Goal: Information Seeking & Learning: Learn about a topic

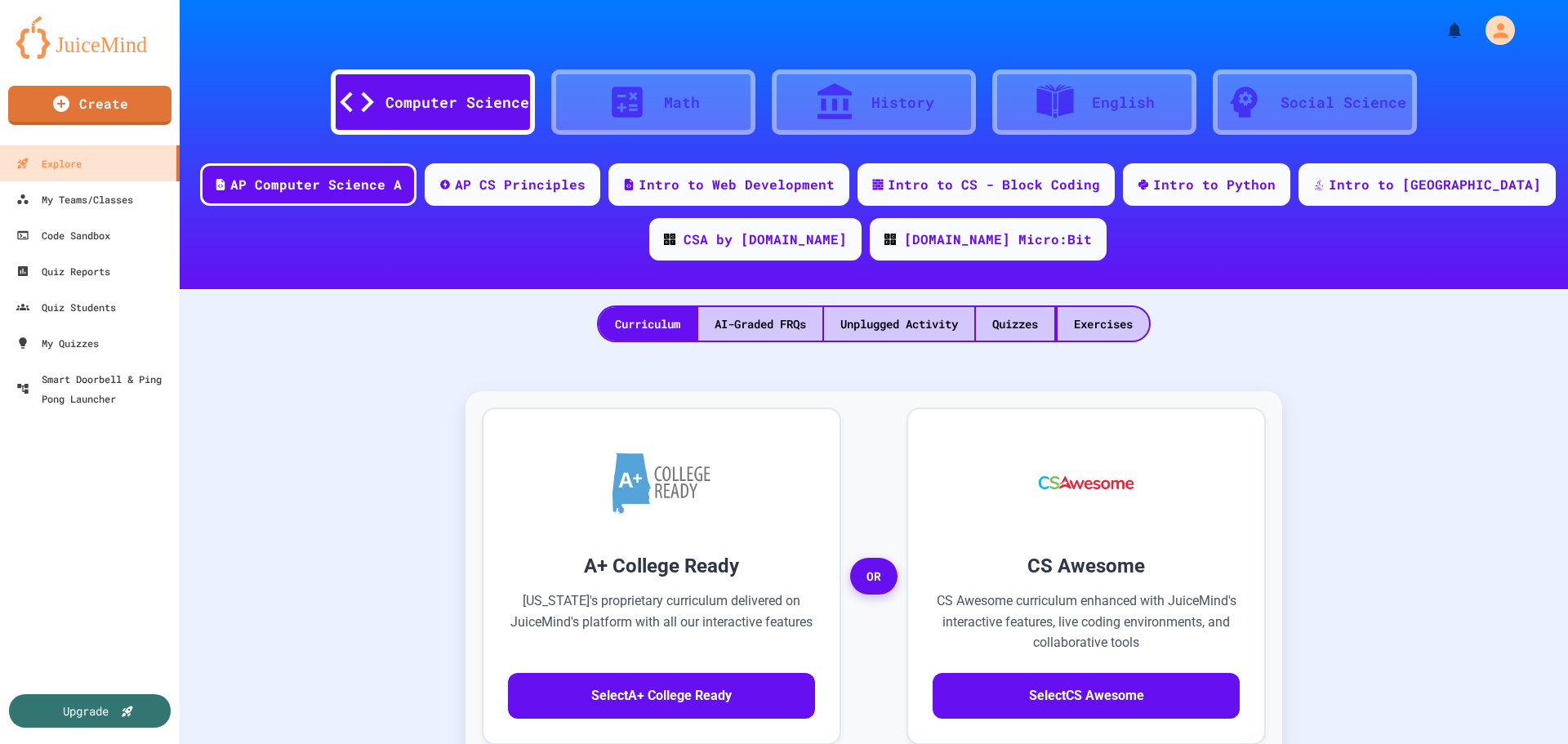
click at [645, 102] on div at bounding box center [635, 101] width 57 height 41
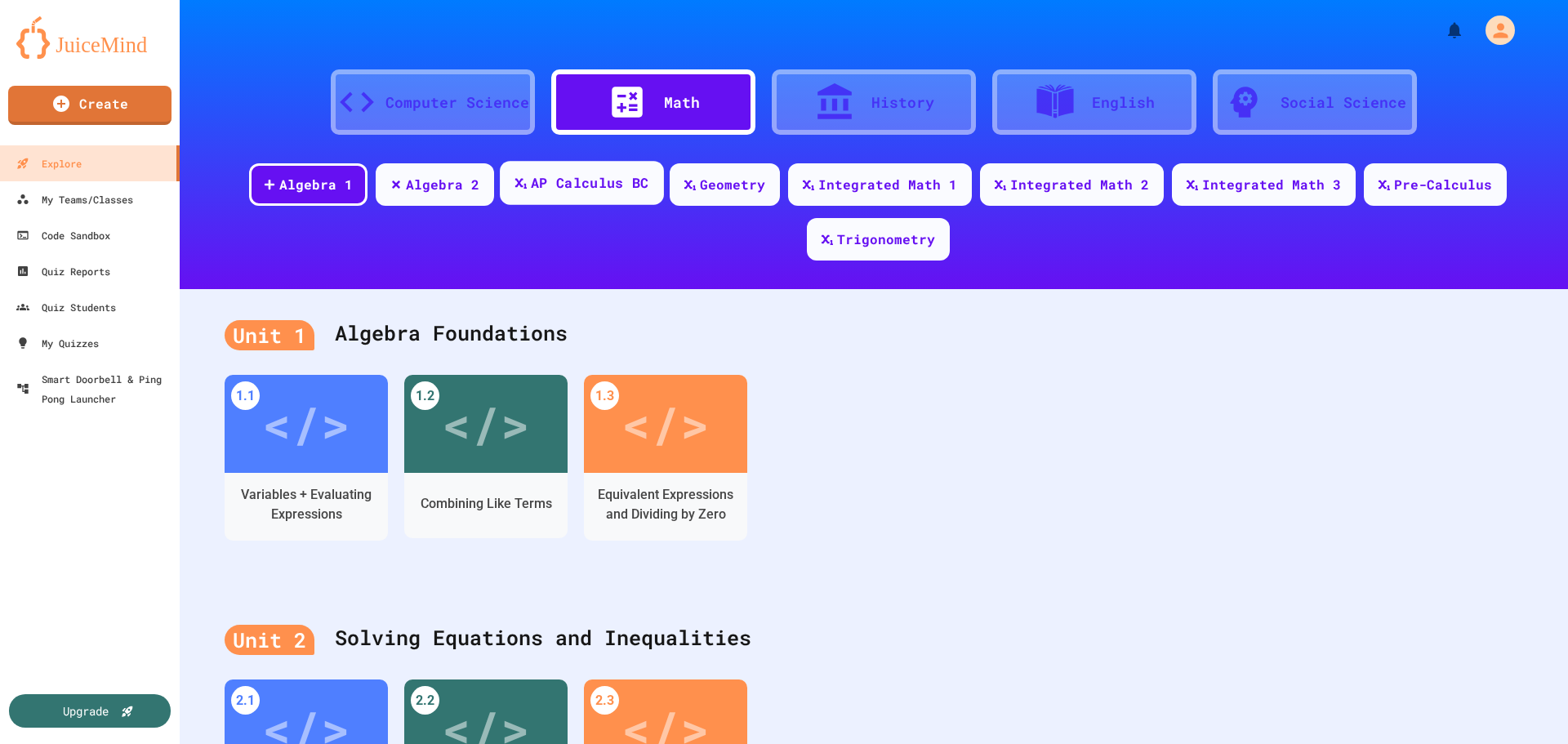
click at [584, 204] on div "AP Calculus BC" at bounding box center [581, 183] width 164 height 44
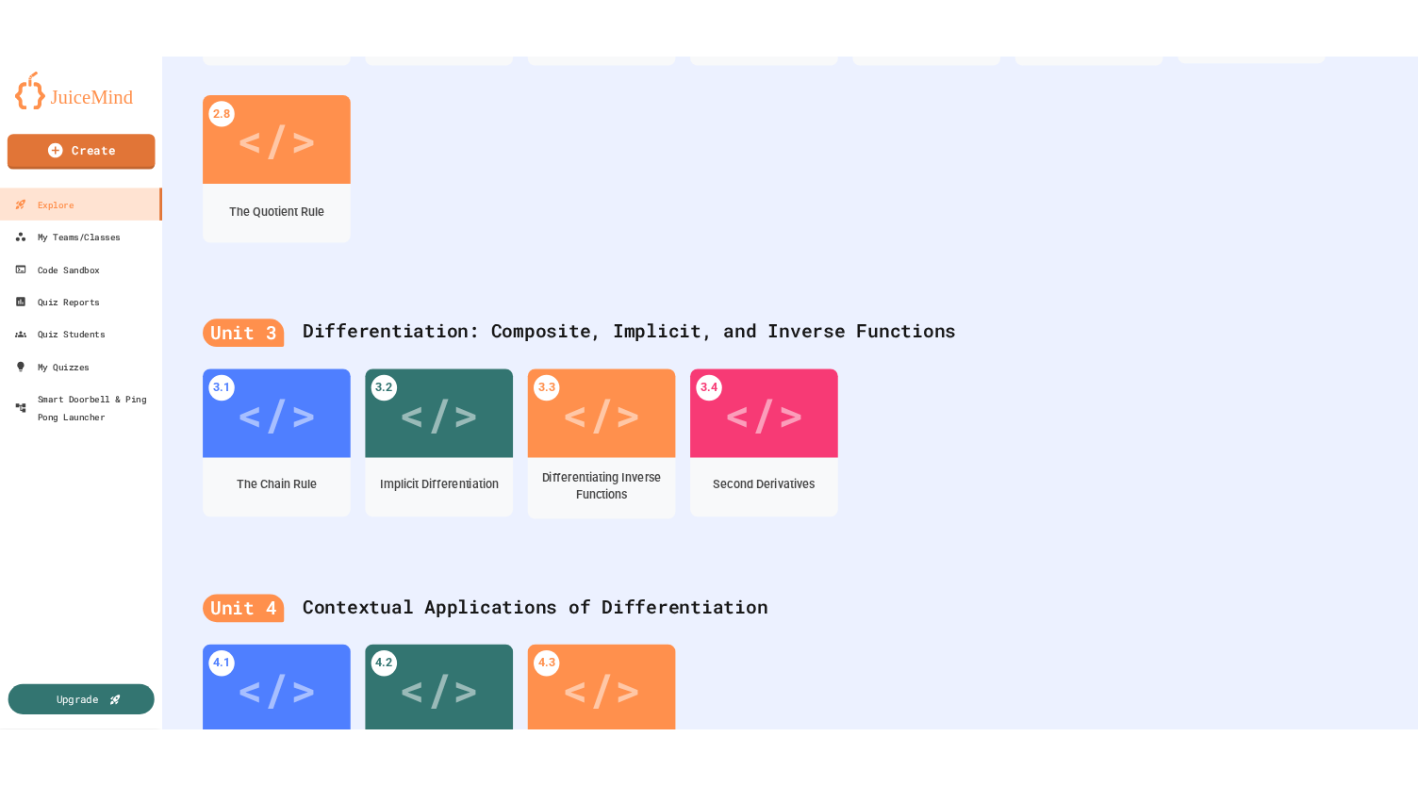
scroll to position [1414, 0]
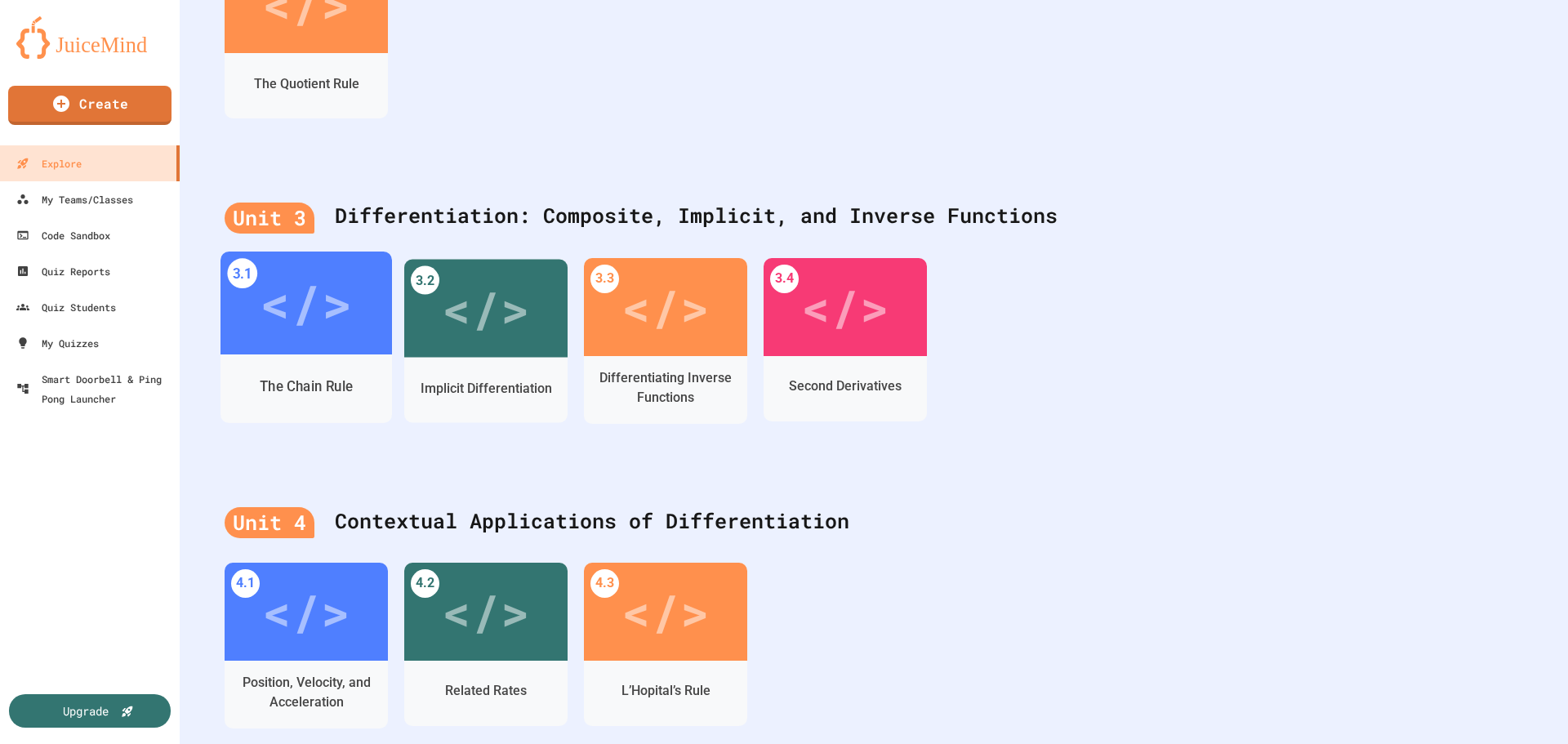
click at [307, 338] on div "</>" at bounding box center [306, 302] width 93 height 78
drag, startPoint x: 823, startPoint y: 463, endPoint x: 829, endPoint y: 420, distance: 43.4
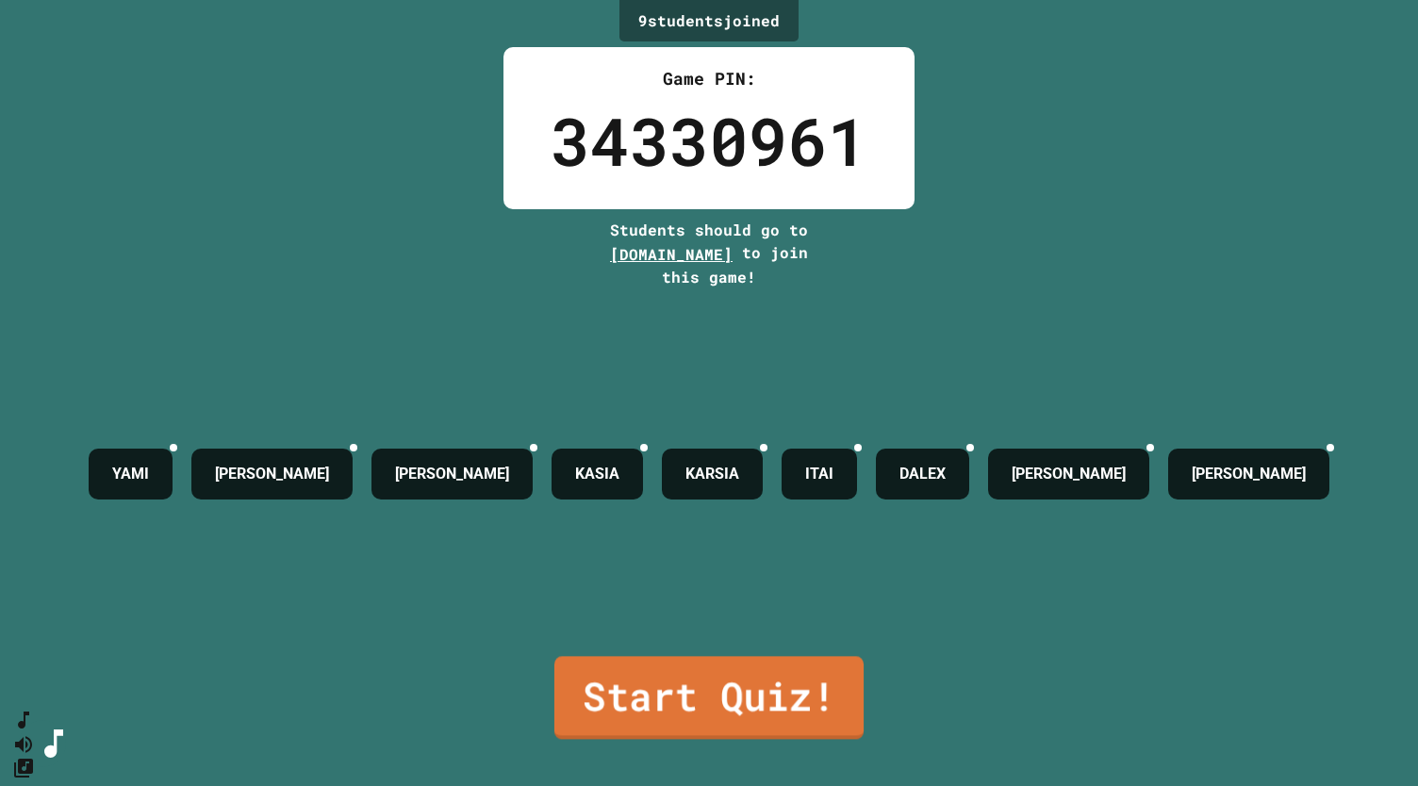
click at [722, 680] on link "Start Quiz!" at bounding box center [708, 697] width 309 height 83
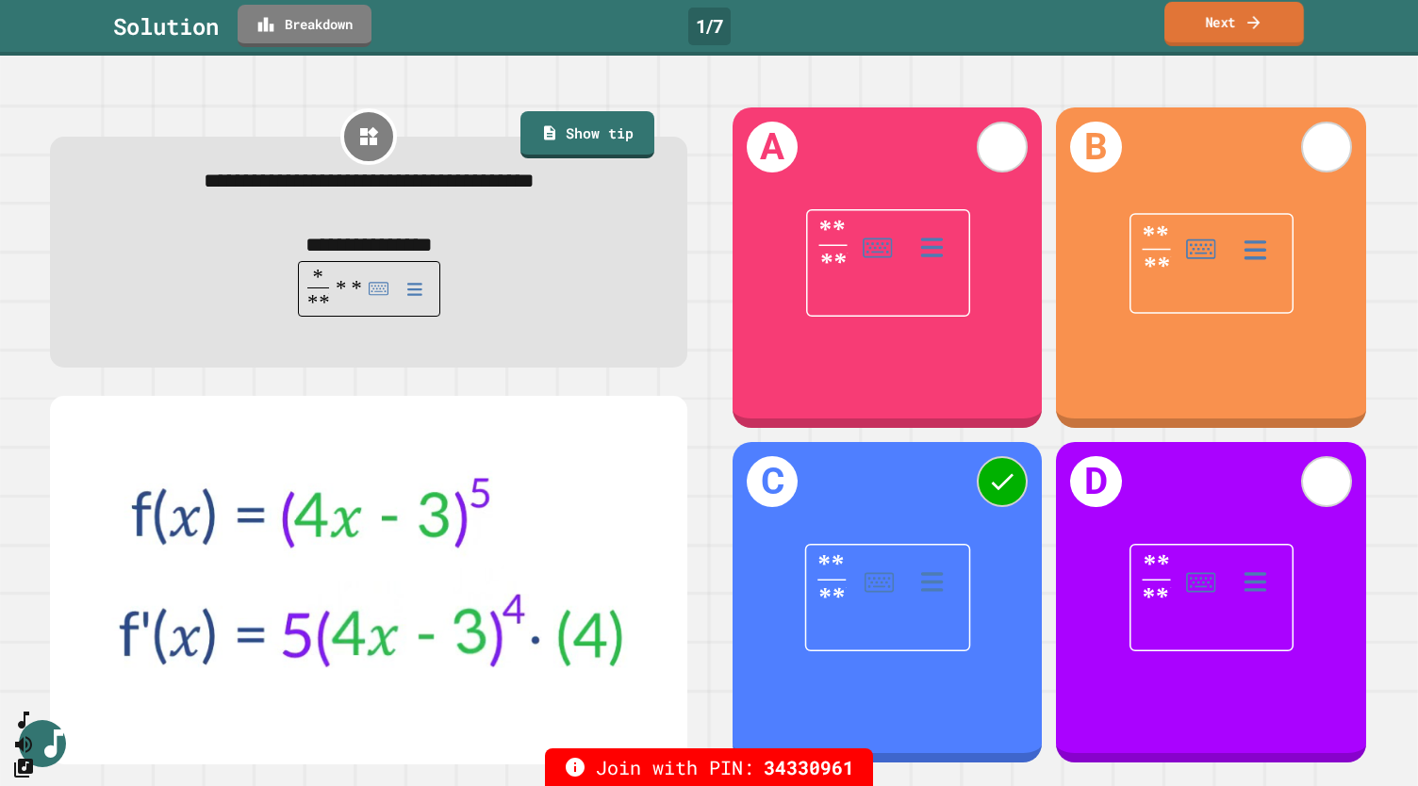
click at [1207, 25] on link "Next" at bounding box center [1234, 24] width 140 height 44
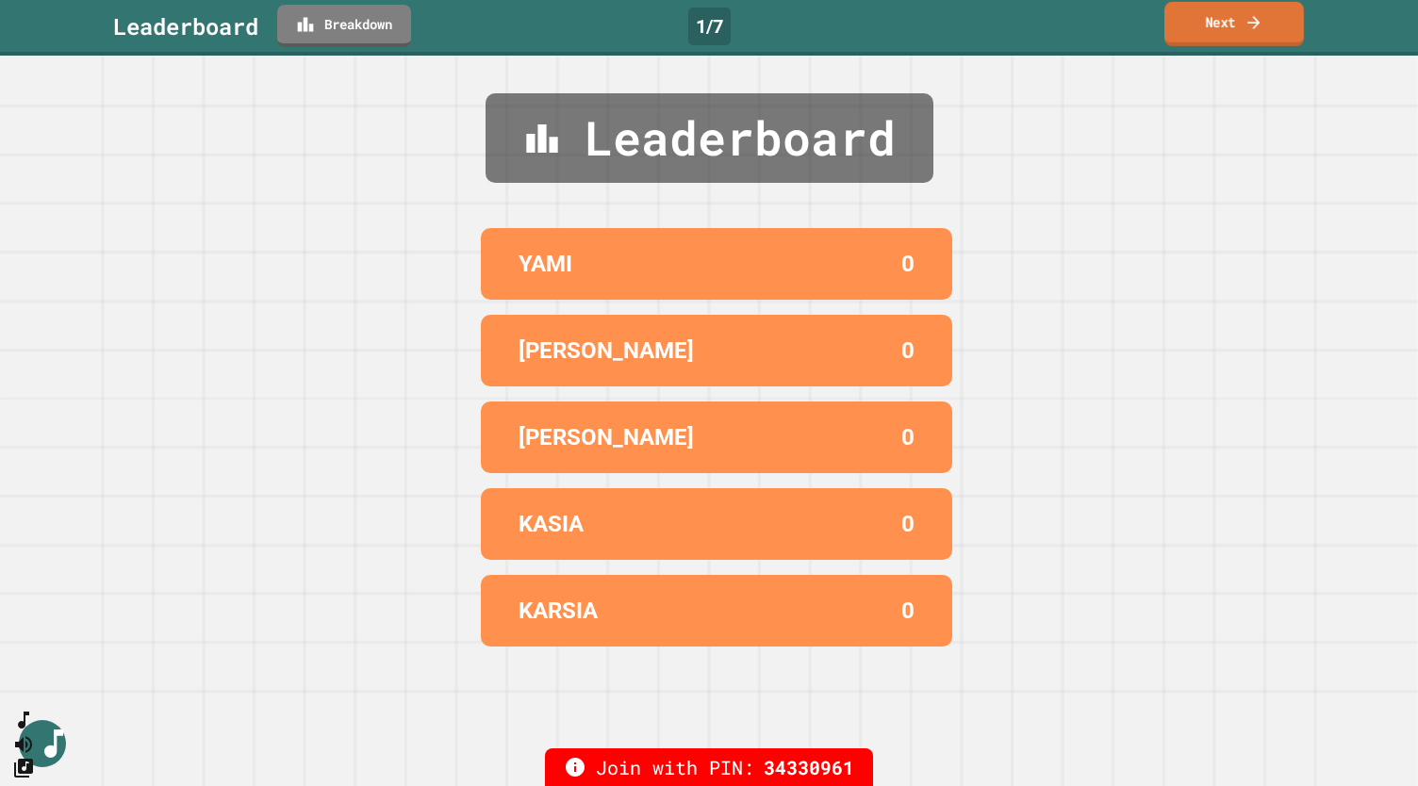
click at [1206, 27] on link "Next" at bounding box center [1234, 24] width 140 height 44
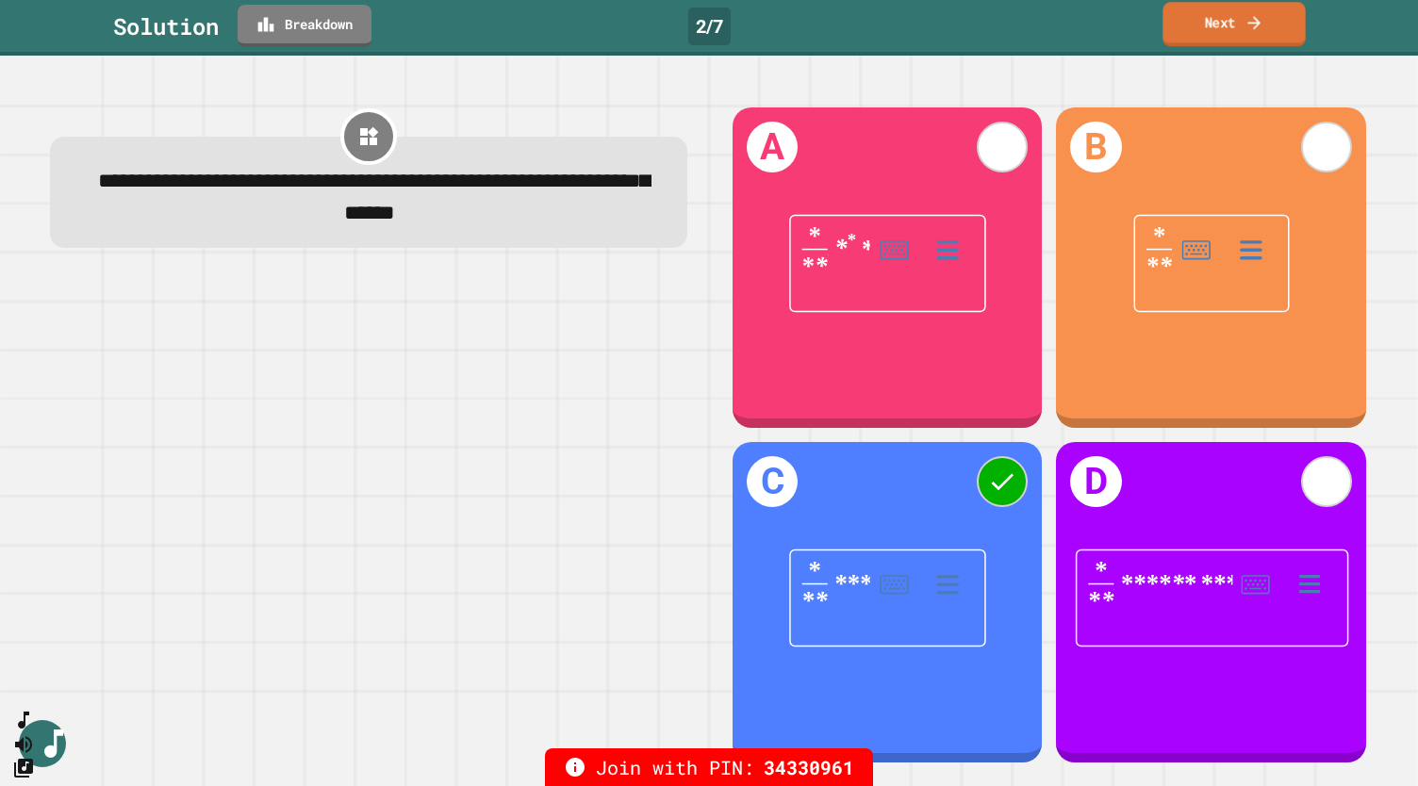
click at [1221, 12] on link "Next" at bounding box center [1233, 24] width 142 height 44
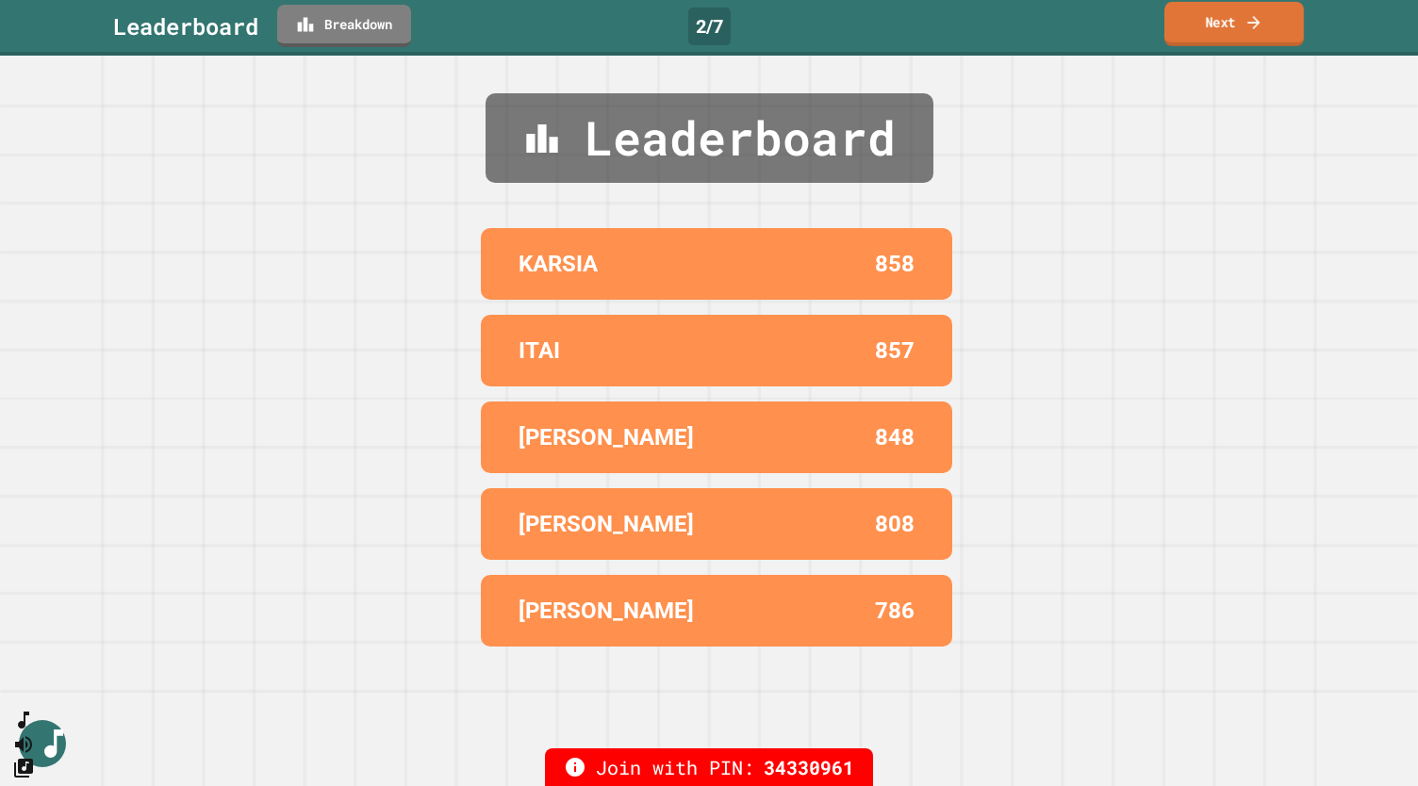
click at [1216, 22] on link "Next" at bounding box center [1234, 24] width 140 height 44
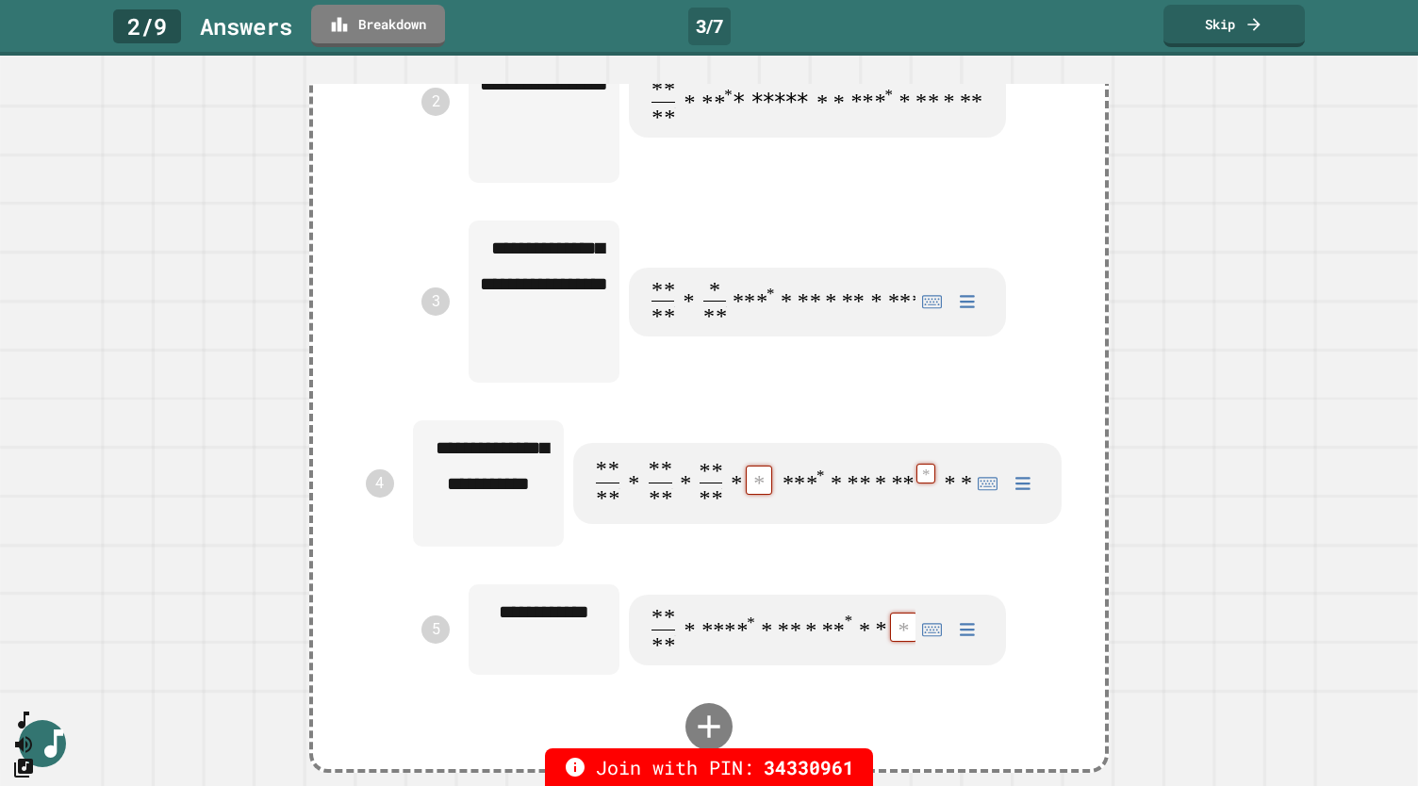
scroll to position [754, 0]
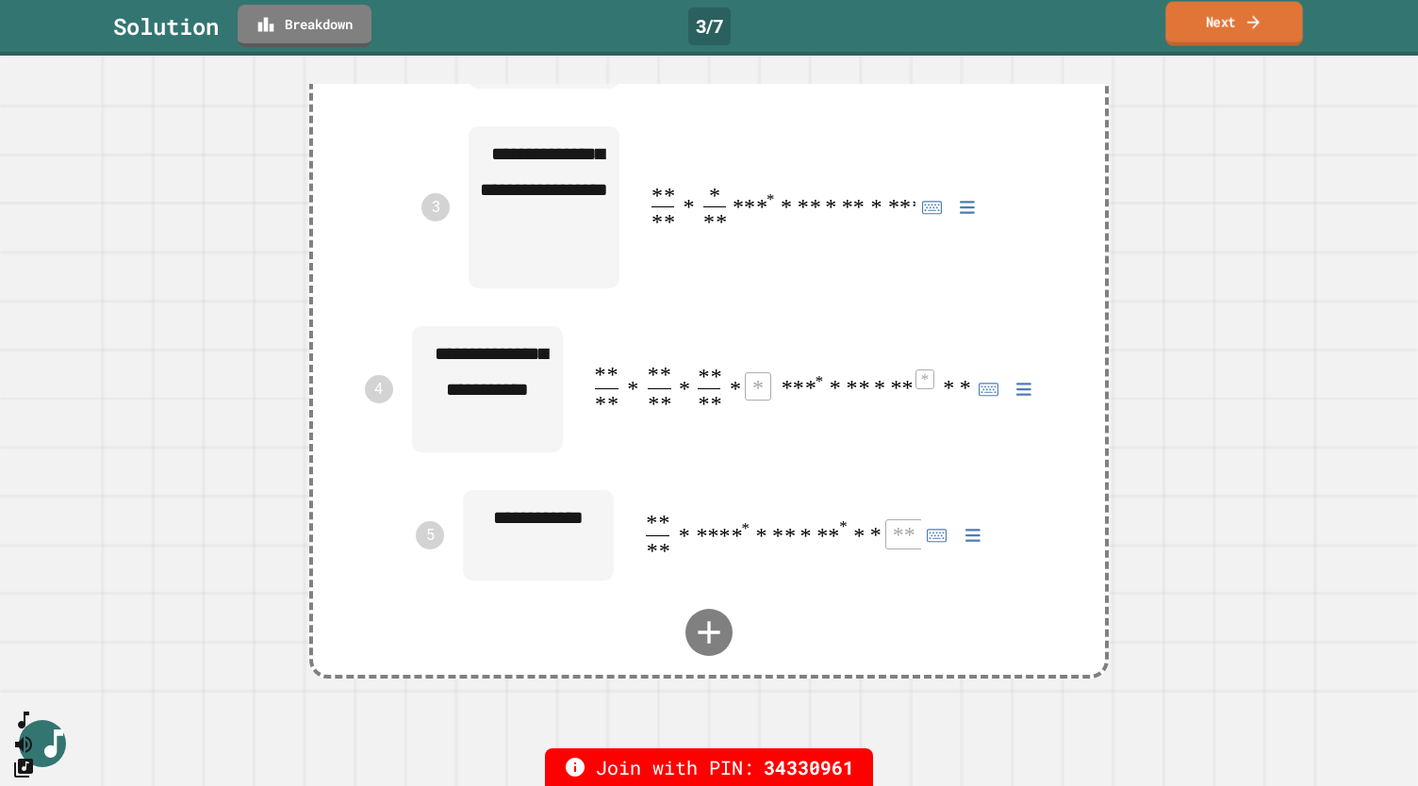
click at [1246, 29] on icon at bounding box center [1253, 22] width 18 height 20
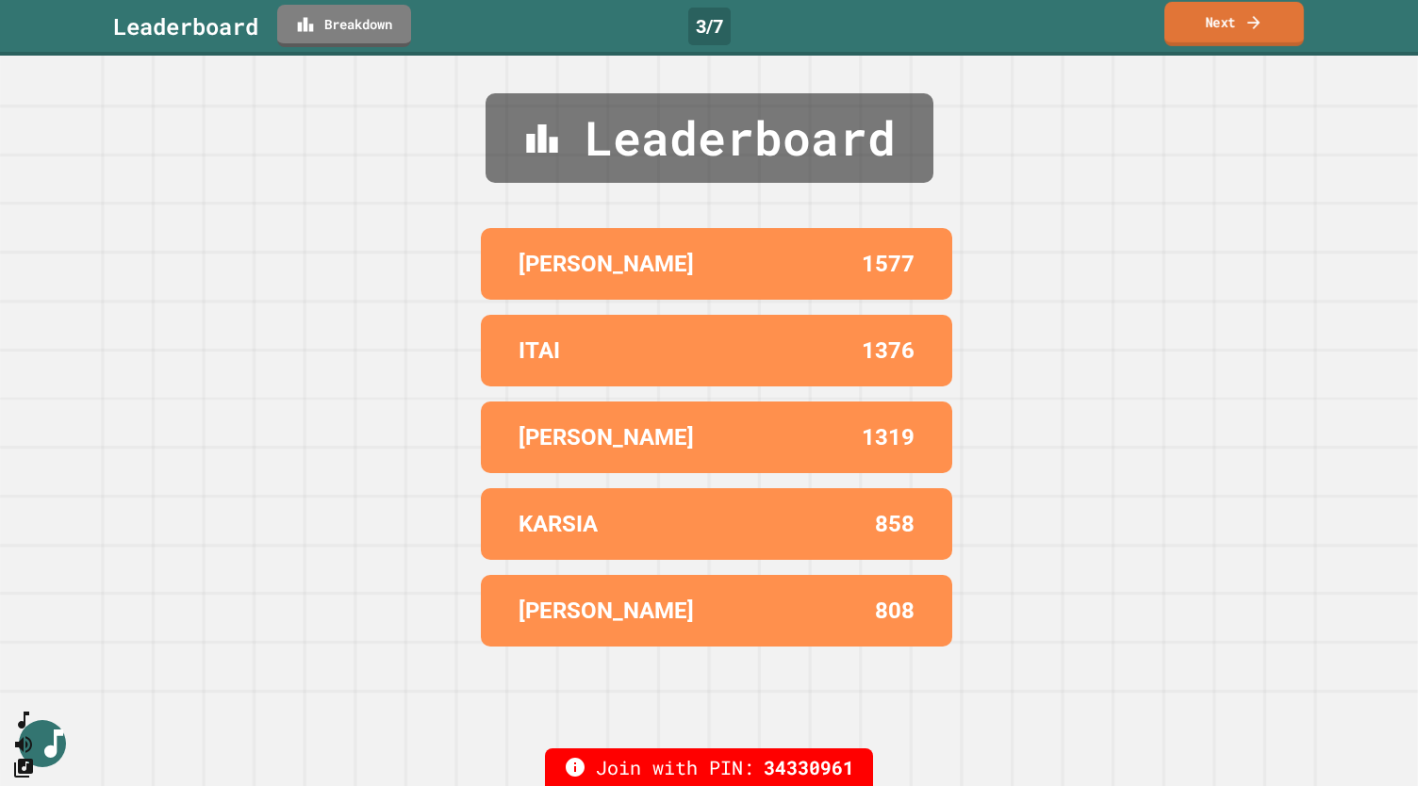
click at [1244, 27] on icon at bounding box center [1253, 22] width 19 height 20
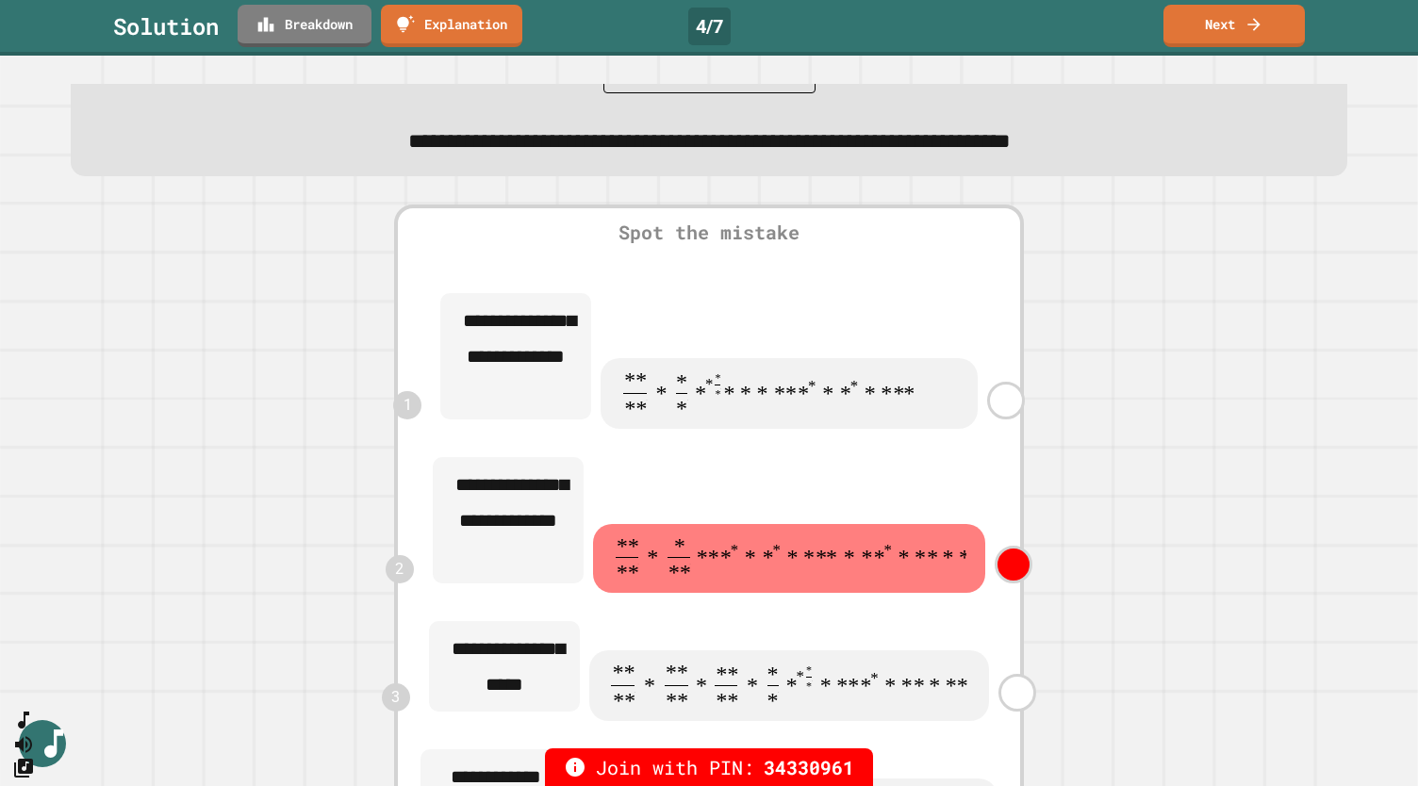
scroll to position [189, 0]
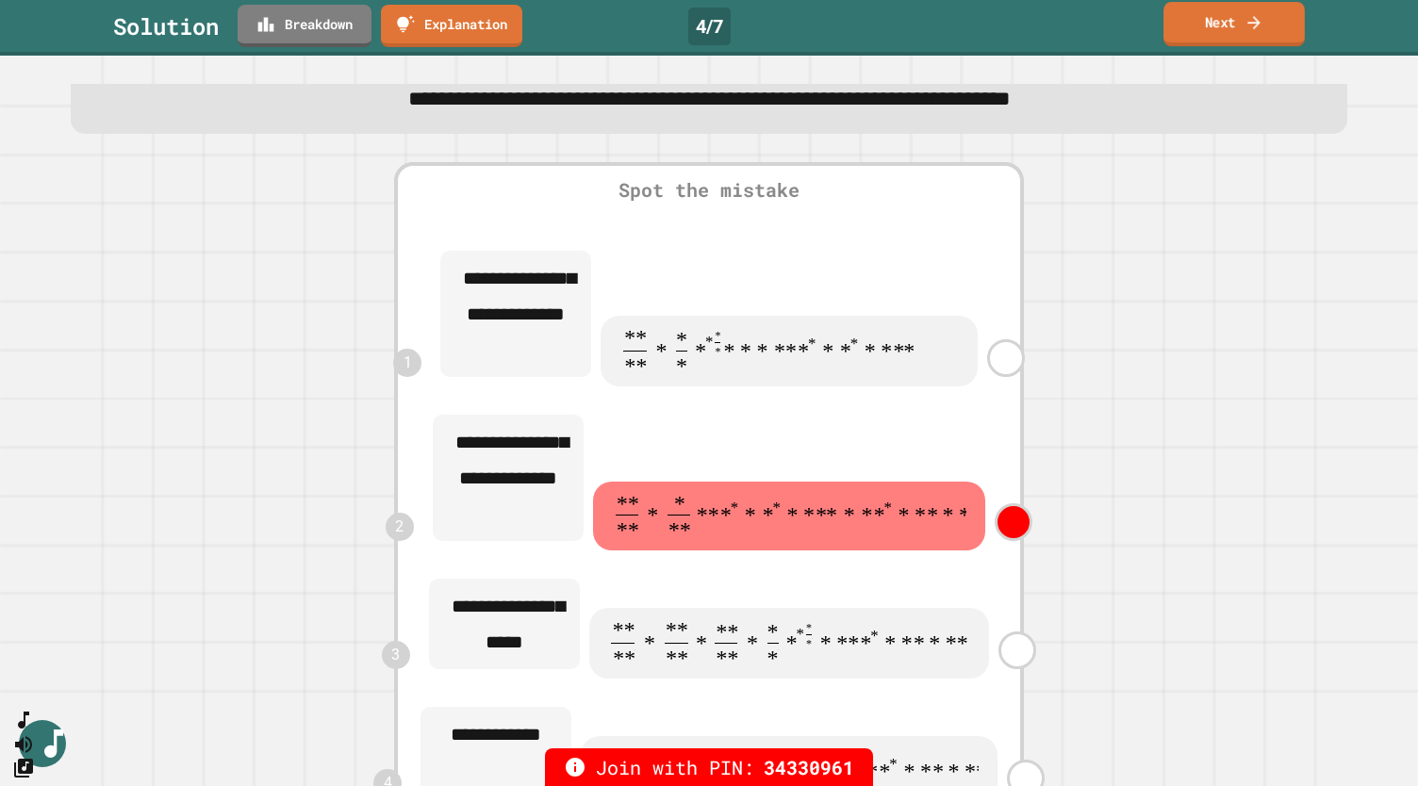
click at [1221, 27] on link "Next" at bounding box center [1233, 24] width 141 height 44
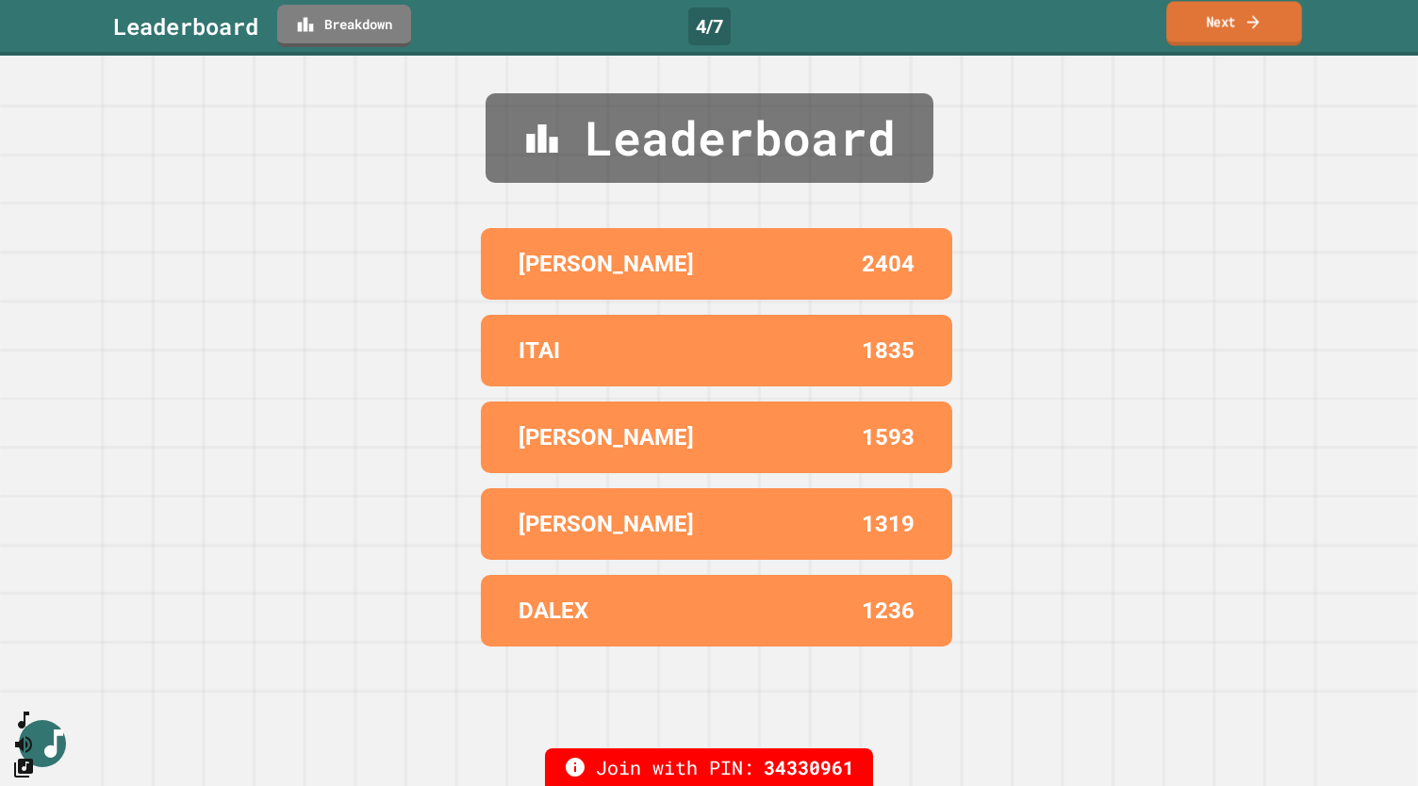
click at [1236, 33] on link "Next" at bounding box center [1234, 23] width 136 height 44
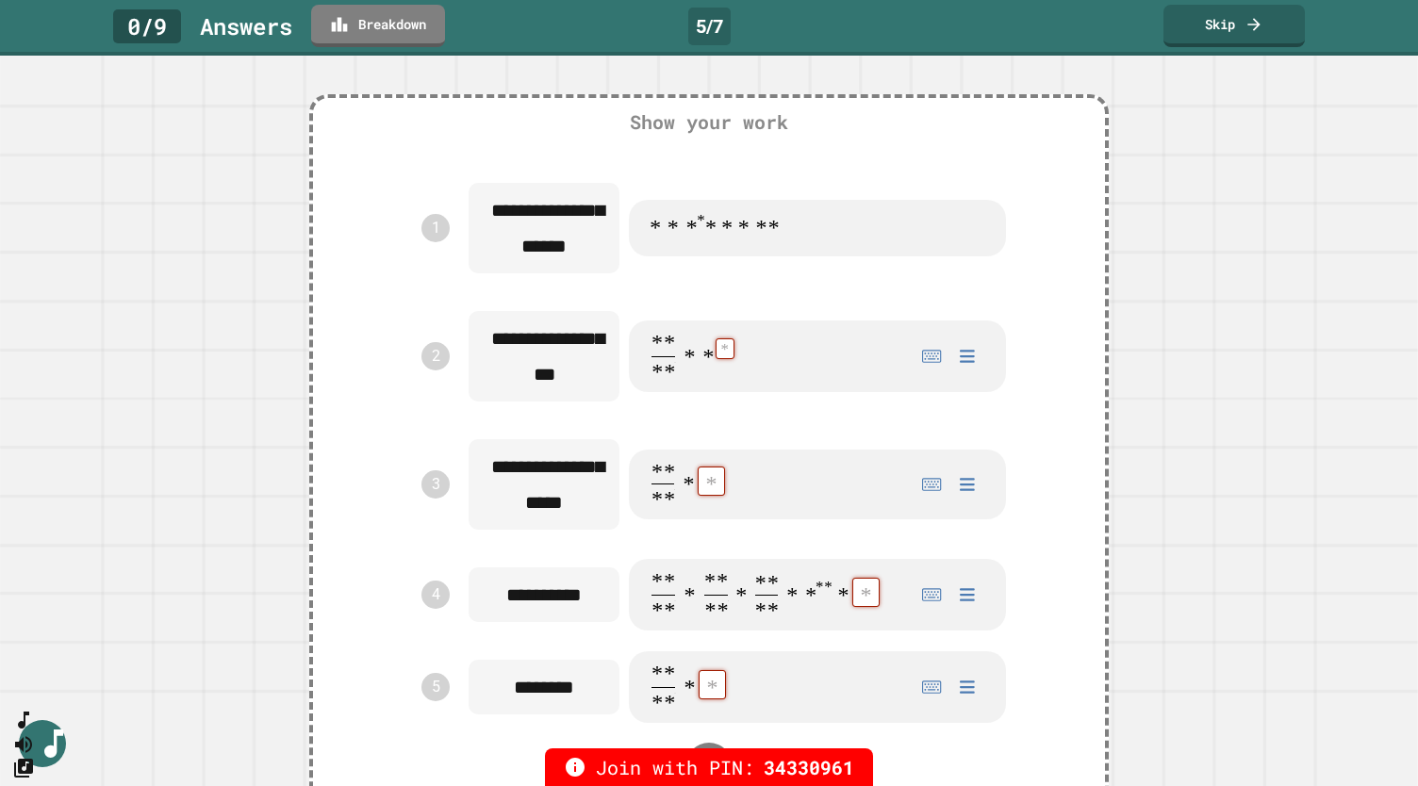
scroll to position [377, 0]
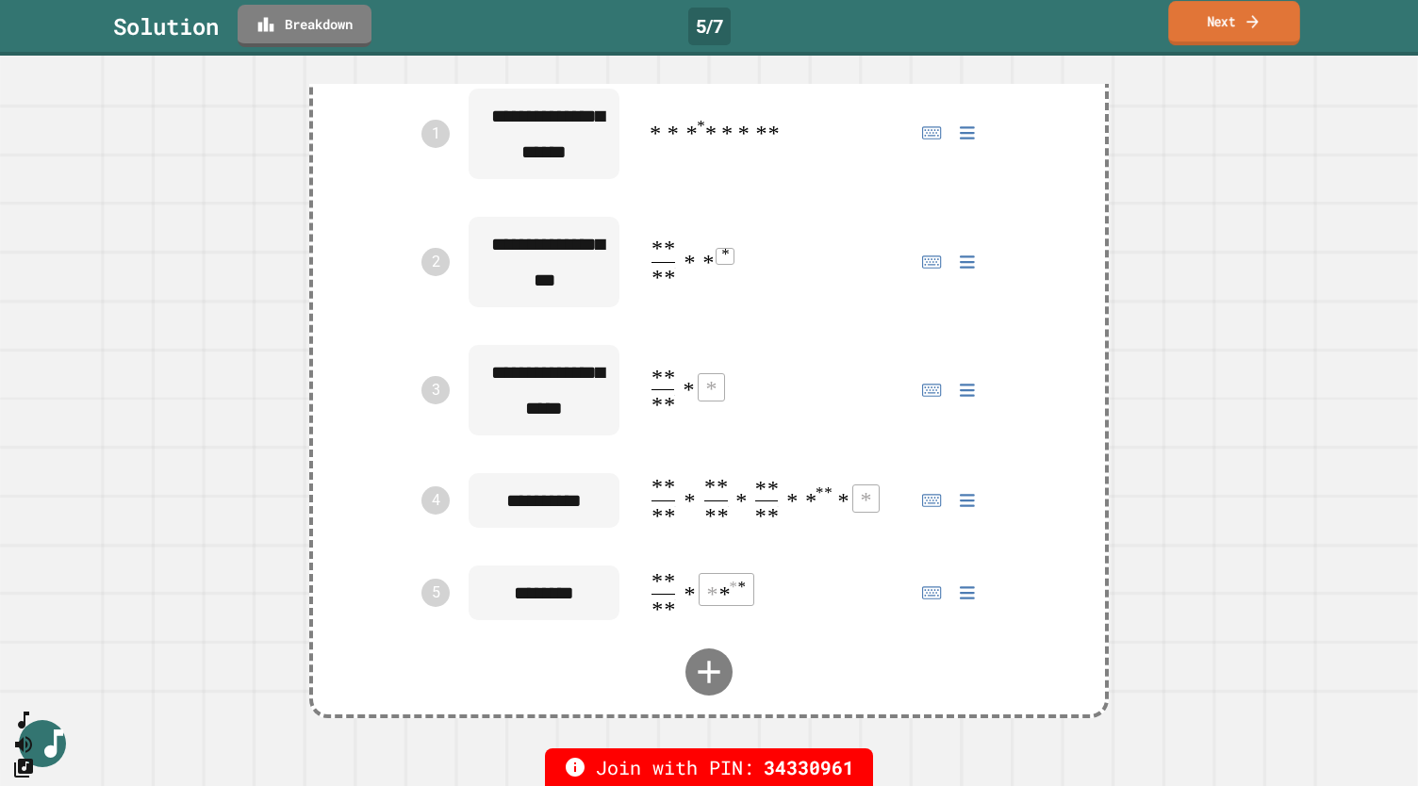
click at [1210, 22] on link "Next" at bounding box center [1233, 23] width 131 height 44
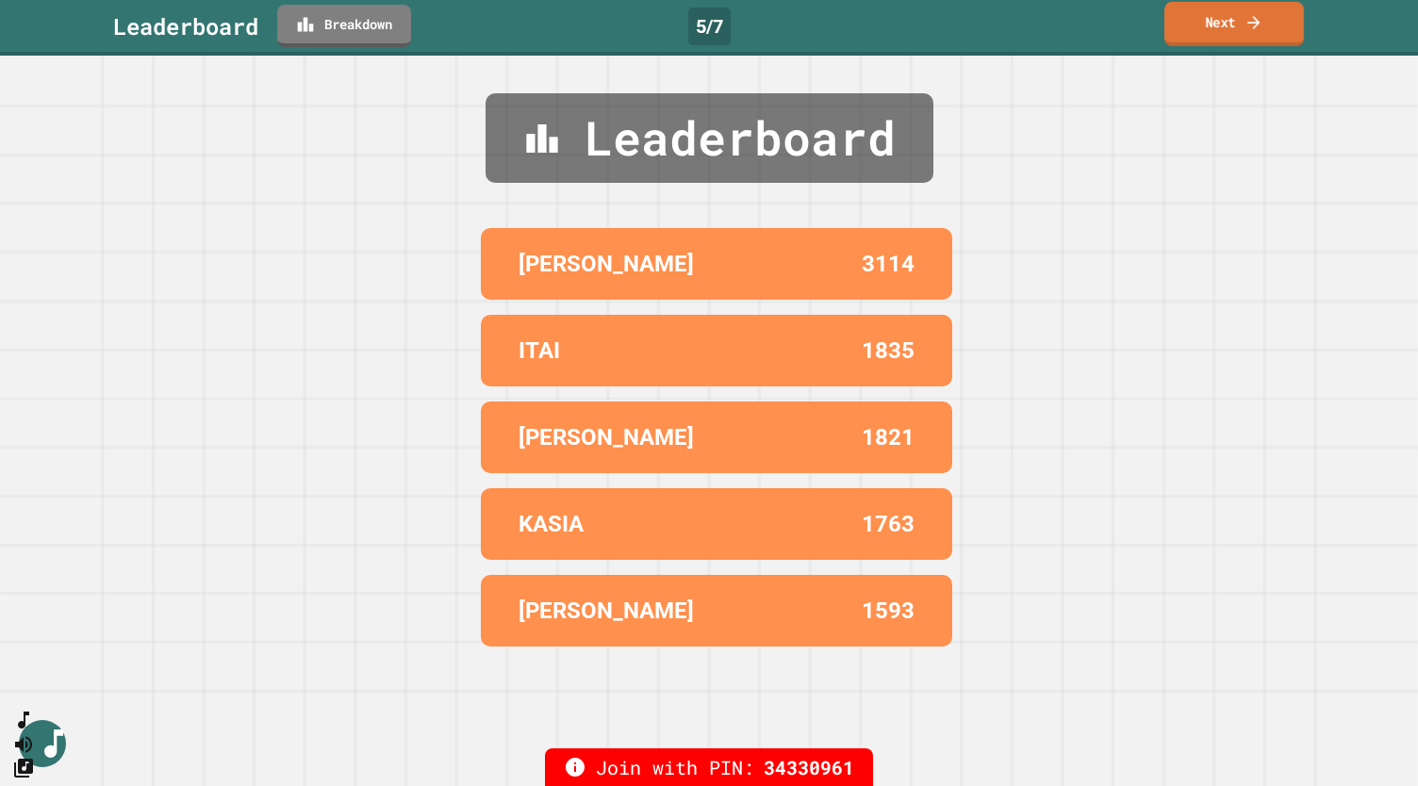
click at [1209, 28] on link "Next" at bounding box center [1234, 24] width 140 height 44
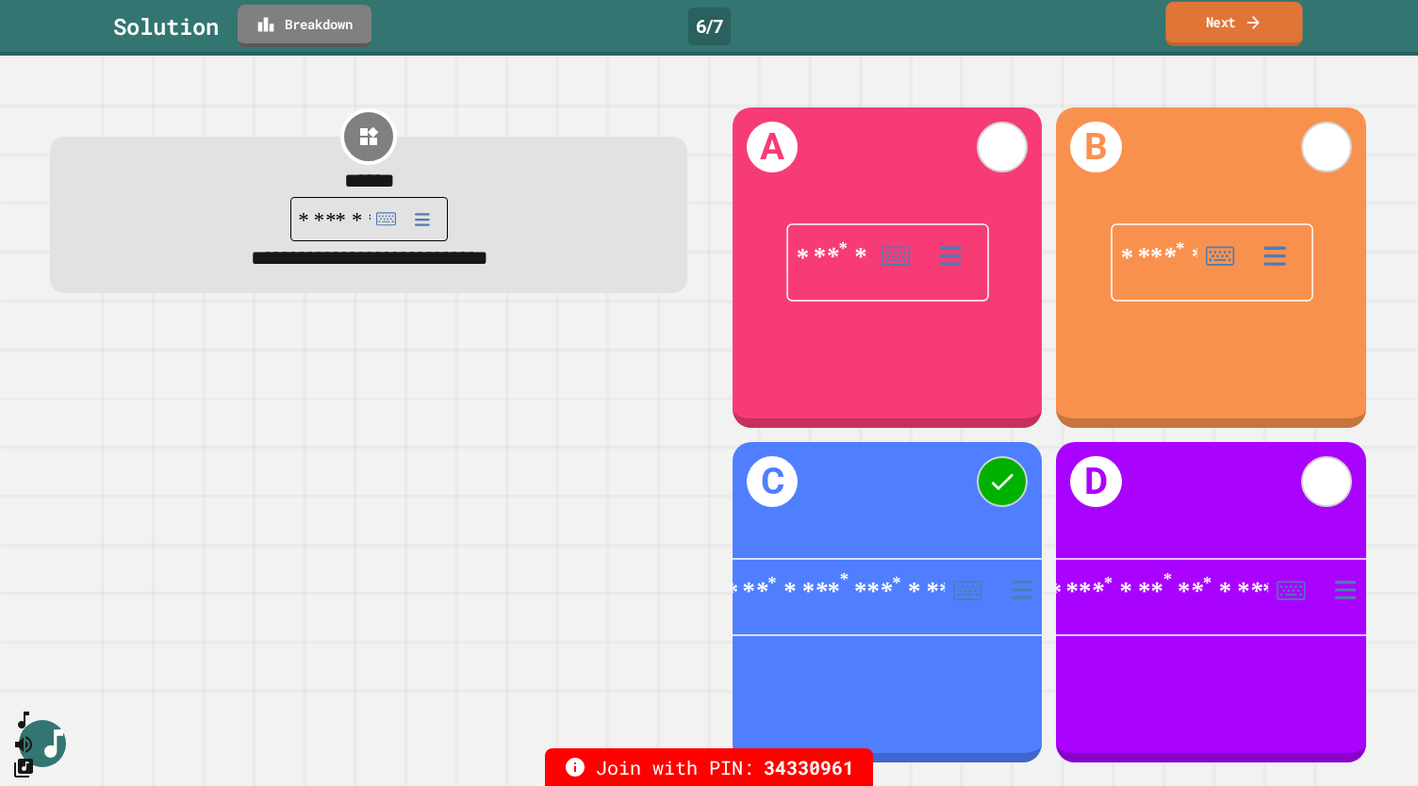
click at [1201, 19] on link "Next" at bounding box center [1233, 24] width 137 height 44
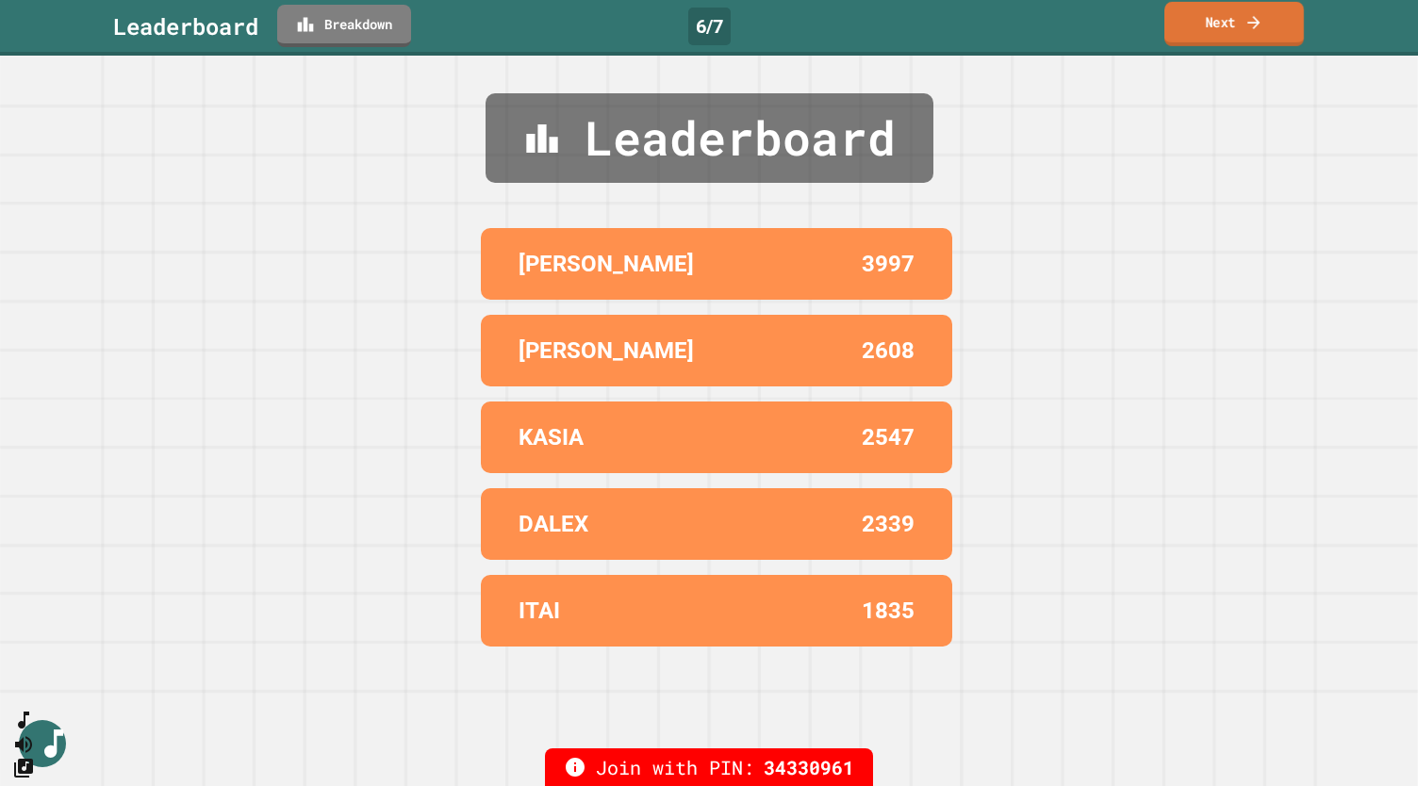
click at [1209, 27] on link "Next" at bounding box center [1234, 24] width 140 height 44
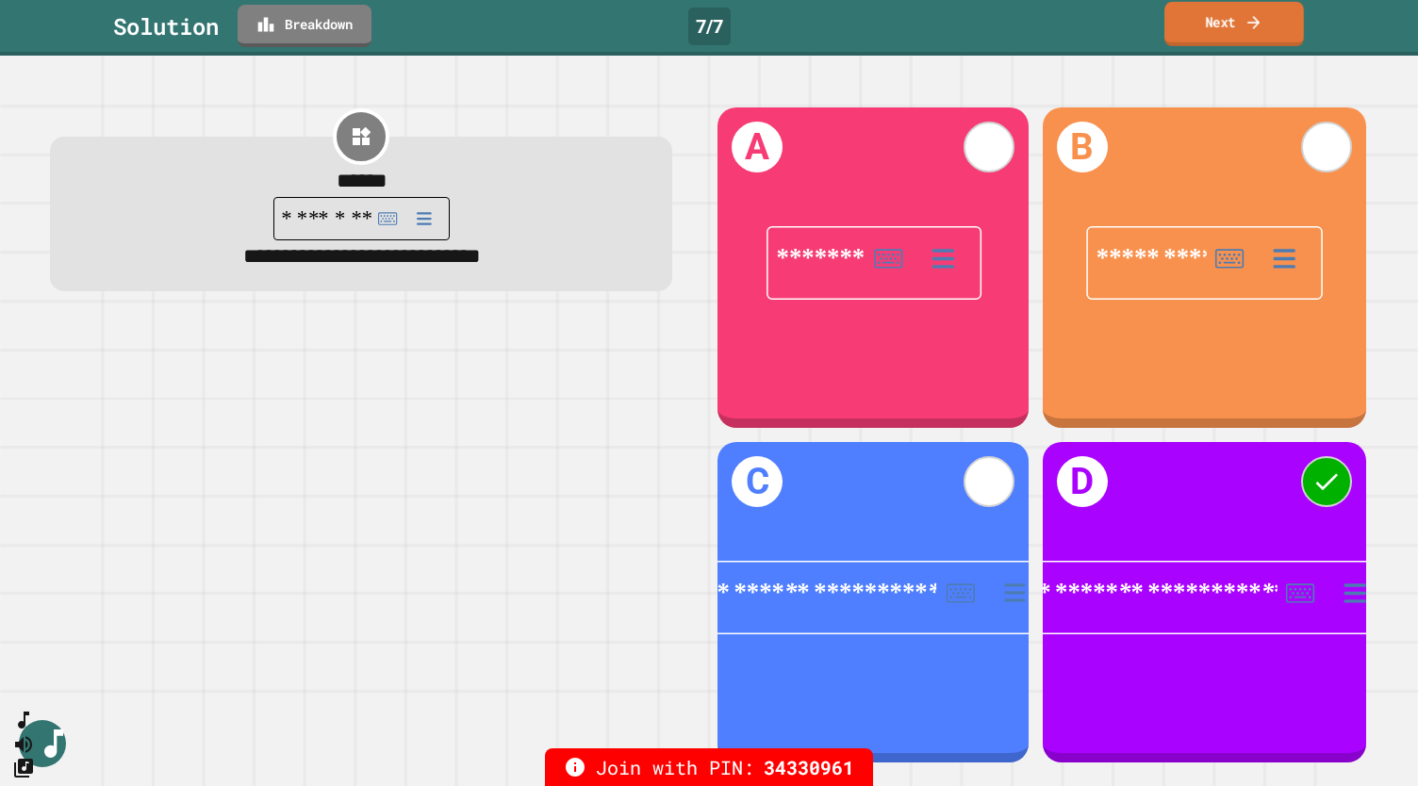
click at [1236, 22] on link "Next" at bounding box center [1234, 24] width 140 height 44
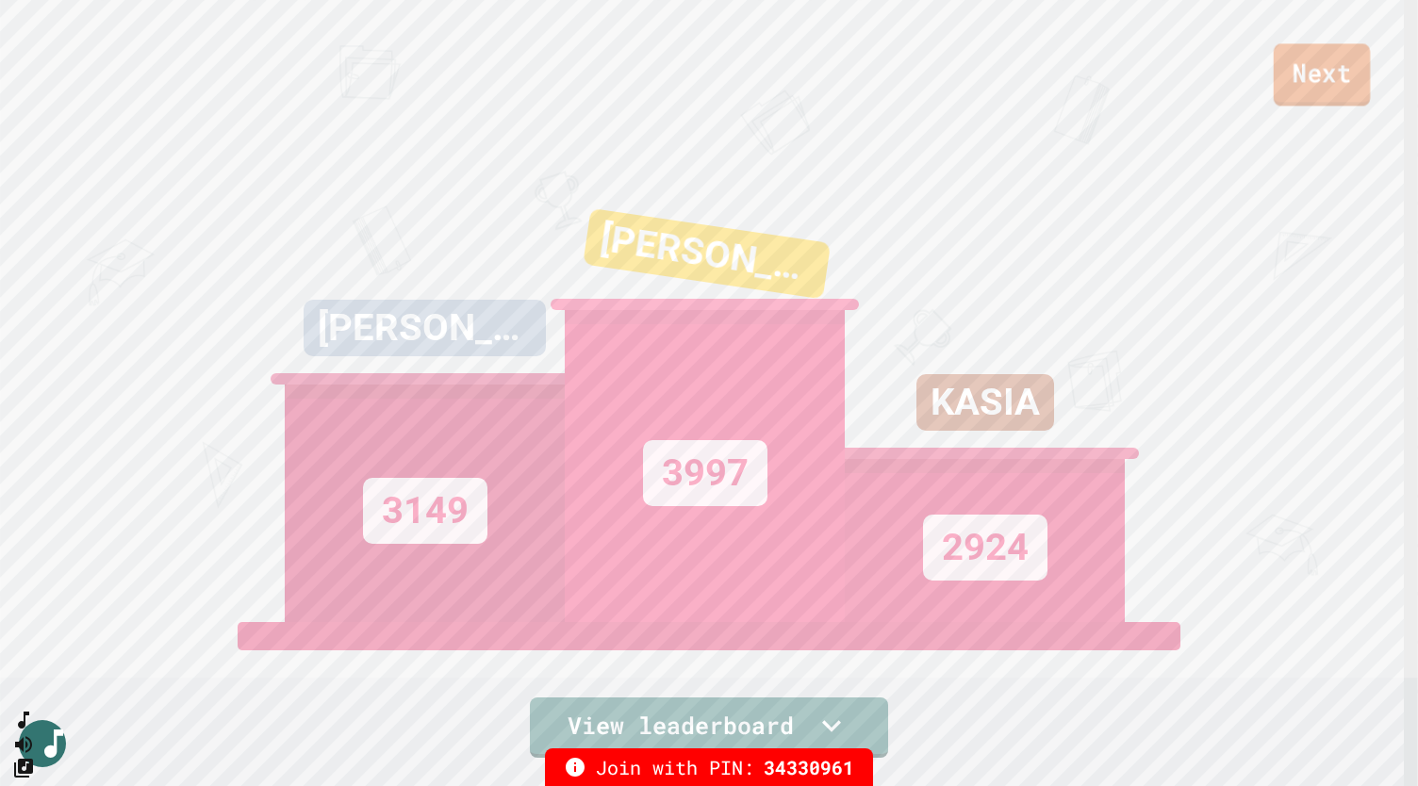
click at [1303, 70] on link "Next" at bounding box center [1321, 74] width 96 height 62
